Goal: Information Seeking & Learning: Find contact information

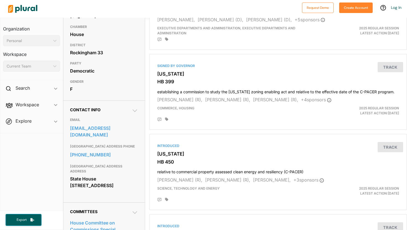
scroll to position [93, 0]
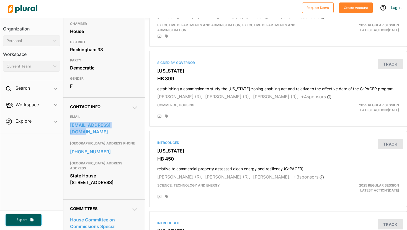
drag, startPoint x: 68, startPoint y: 135, endPoint x: 124, endPoint y: 136, distance: 55.1
click at [124, 136] on div "Contact Info EMAIL [EMAIL_ADDRESS][DOMAIN_NAME] [GEOGRAPHIC_DATA] ADDRESS PHONE…" at bounding box center [103, 148] width 81 height 102
copy link "[EMAIL_ADDRESS][DOMAIN_NAME]"
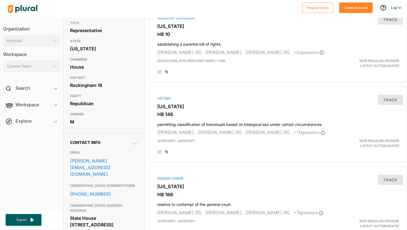
scroll to position [77, 0]
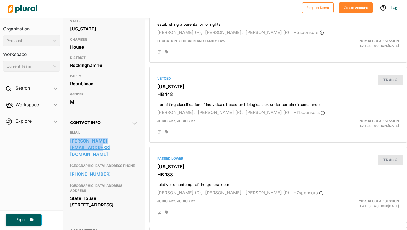
drag, startPoint x: 69, startPoint y: 151, endPoint x: 135, endPoint y: 150, distance: 66.5
click at [135, 150] on div "Contact Info EMAIL sherman.packard@gc.nh.gov GENERAL CAPITOL BUILDING ADDRESS P…" at bounding box center [103, 167] width 81 height 109
copy link "sherman.packard@gc.nh.gov"
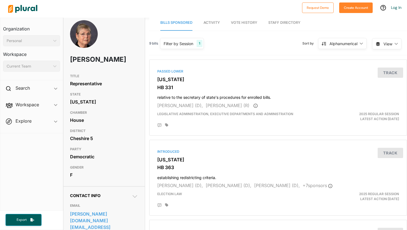
scroll to position [77, 0]
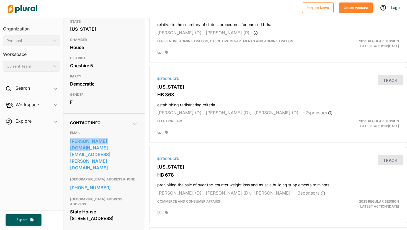
drag, startPoint x: 69, startPoint y: 142, endPoint x: 142, endPoint y: 142, distance: 73.4
click at [142, 142] on div "Contact Info EMAIL [PERSON_NAME][DOMAIN_NAME][EMAIL_ADDRESS][PERSON_NAME][DOMAI…" at bounding box center [103, 175] width 81 height 122
copy link "[PERSON_NAME][DOMAIN_NAME][EMAIL_ADDRESS][PERSON_NAME][DOMAIN_NAME]"
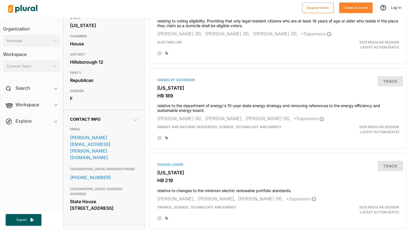
scroll to position [99, 0]
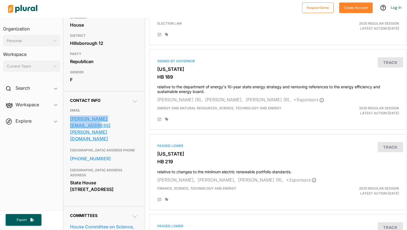
drag, startPoint x: 67, startPoint y: 129, endPoint x: 137, endPoint y: 129, distance: 69.5
click at [137, 129] on div "Contact Info EMAIL jeanine.notter@gc.nh.gov GENERAL CAPITOL BUILDING ADDRESS PH…" at bounding box center [103, 148] width 81 height 115
copy link "jeanine.notter@gc.nh.gov"
